Goal: Information Seeking & Learning: Learn about a topic

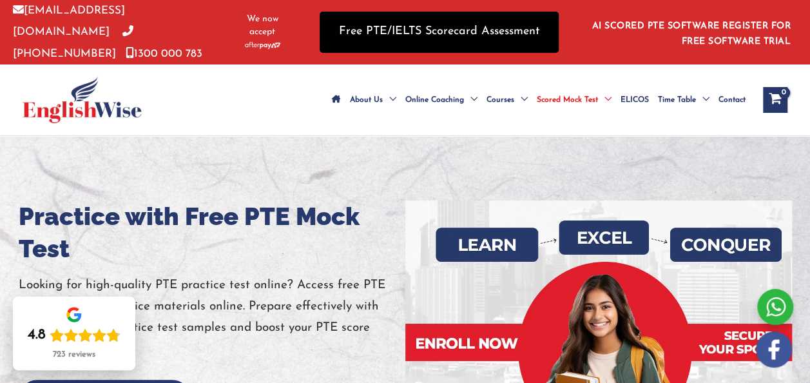
click at [375, 32] on link "Free PTE/IELTS Scorecard Assessment" at bounding box center [439, 32] width 239 height 41
